Goal: Navigation & Orientation: Find specific page/section

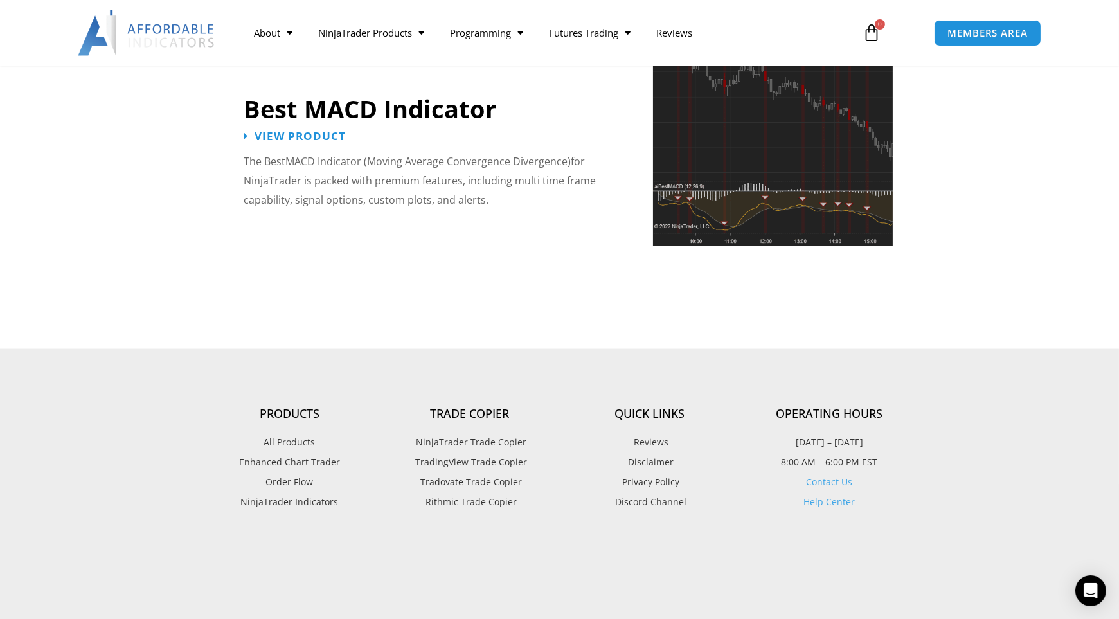
scroll to position [2946, 0]
click at [462, 455] on span "TradingView Trade Copier" at bounding box center [469, 463] width 115 height 17
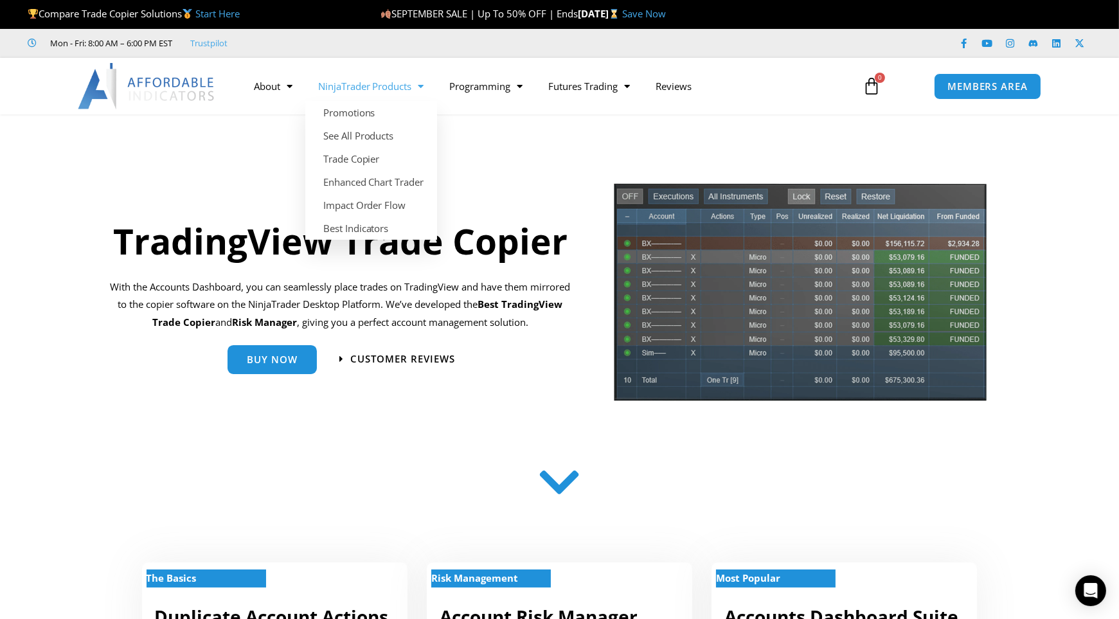
click at [359, 83] on link "NinjaTrader Products" at bounding box center [371, 86] width 132 height 30
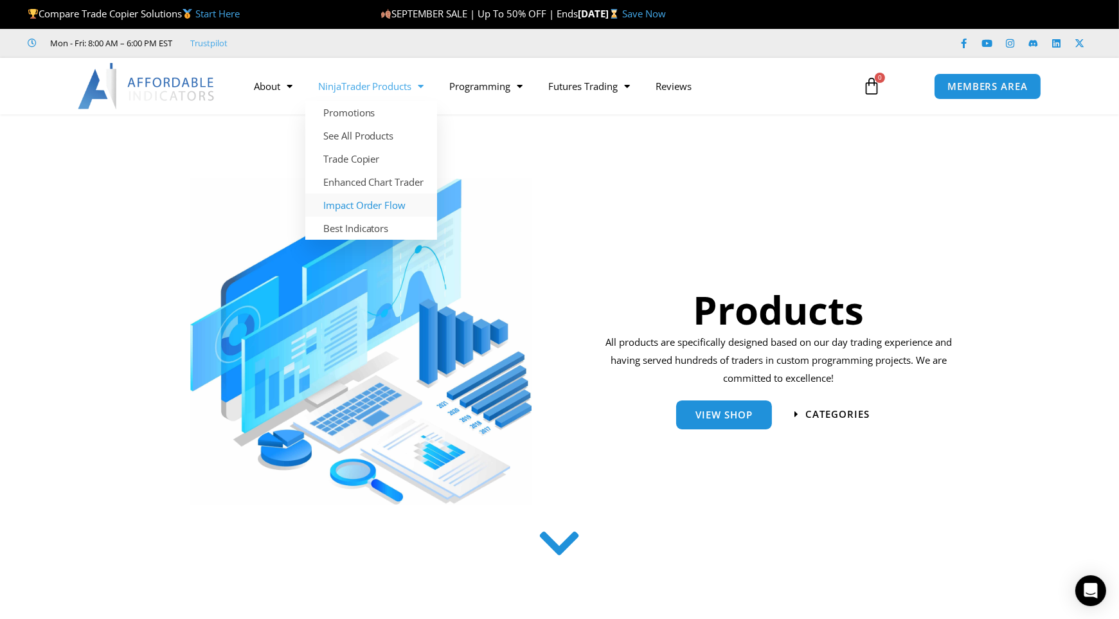
click at [365, 199] on link "Impact Order Flow" at bounding box center [371, 205] width 132 height 23
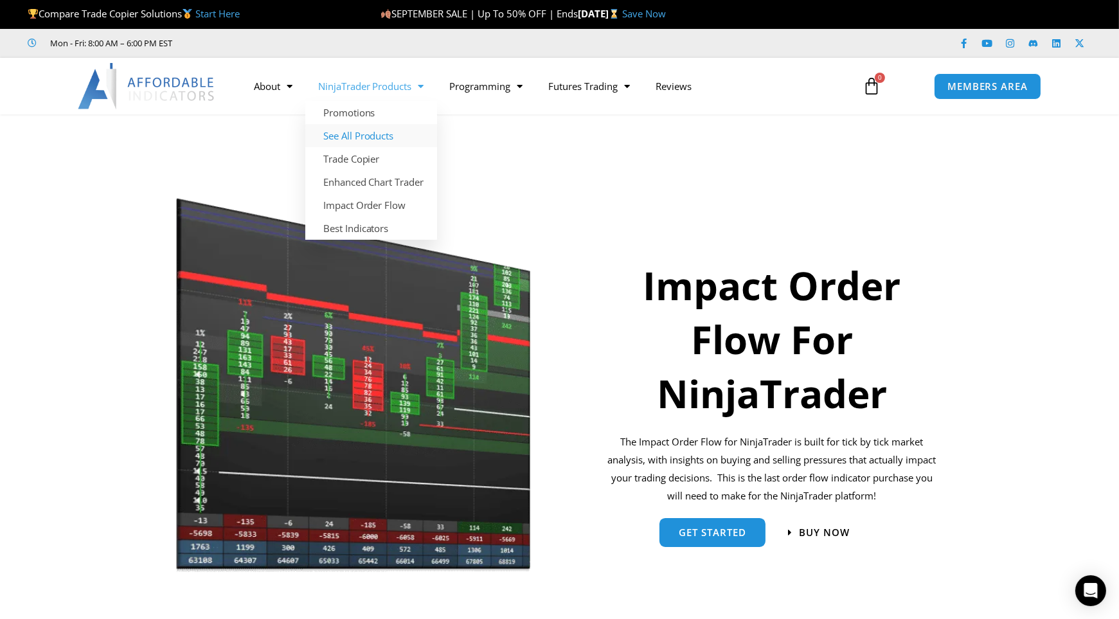
click at [363, 135] on link "See All Products" at bounding box center [371, 135] width 132 height 23
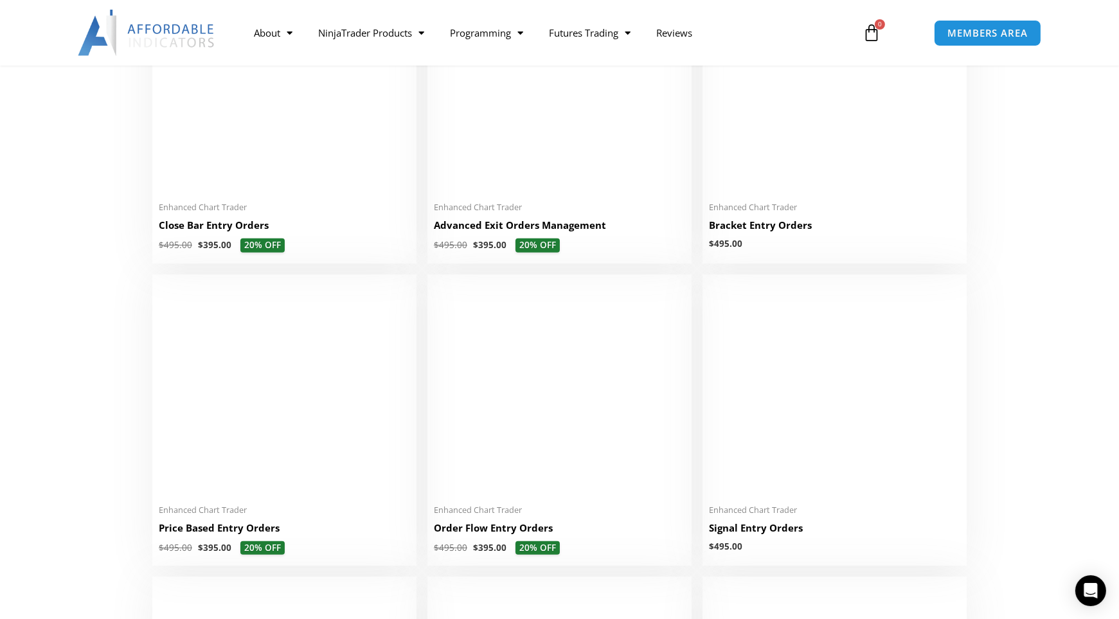
scroll to position [983, 0]
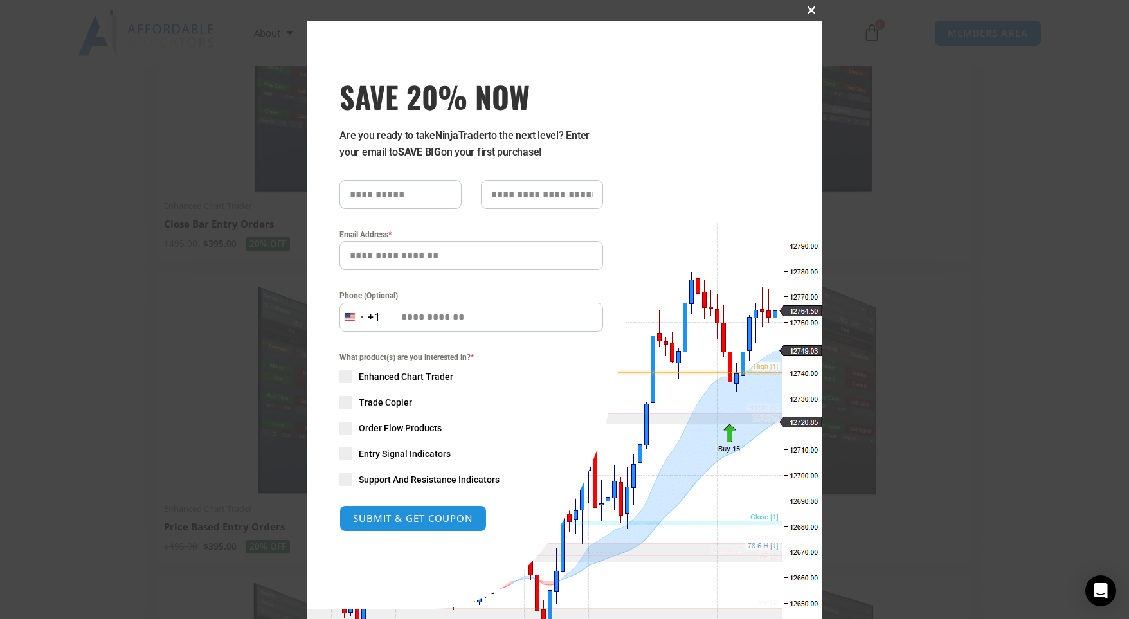
click at [808, 6] on span "SAVE 20% NOW popup" at bounding box center [811, 10] width 21 height 8
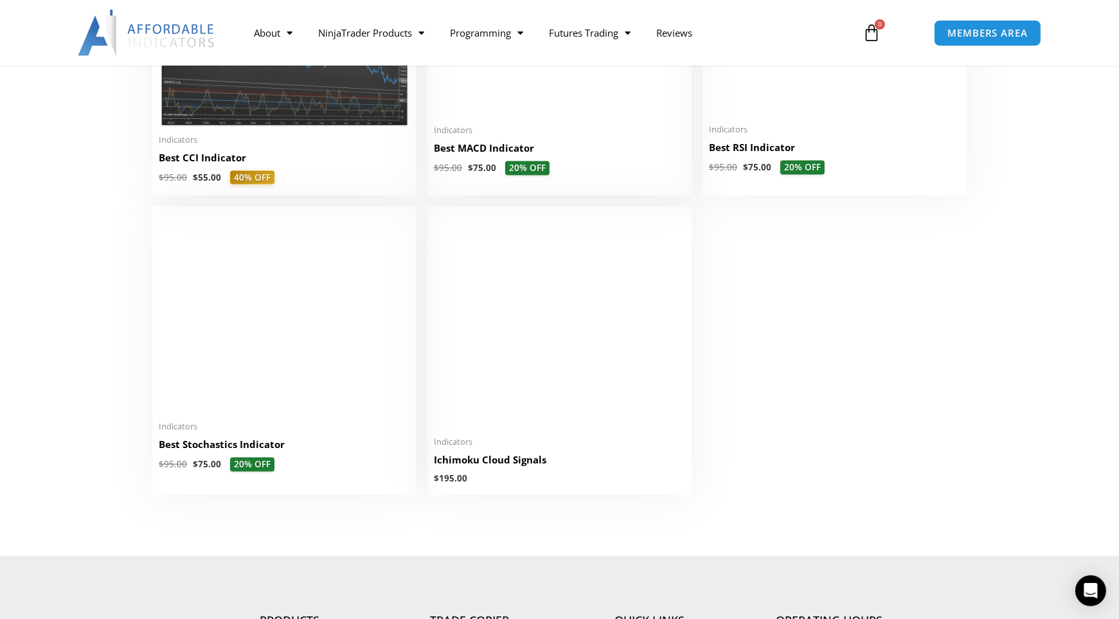
scroll to position [2856, 0]
